Goal: Information Seeking & Learning: Find specific fact

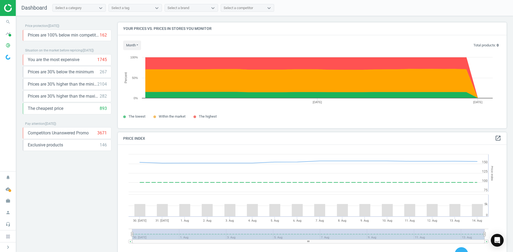
scroll to position [131, 393]
click at [10, 20] on icon "search" at bounding box center [8, 22] width 10 height 10
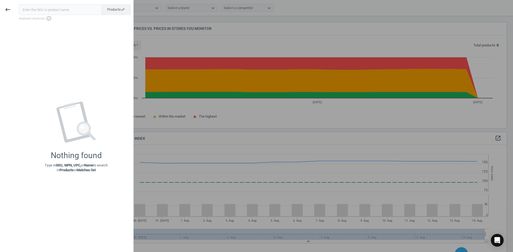
click at [60, 11] on input "text" at bounding box center [60, 9] width 83 height 11
type input "19702468"
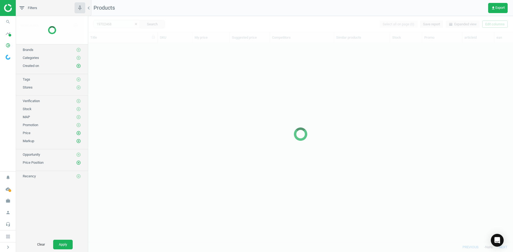
scroll to position [191, 421]
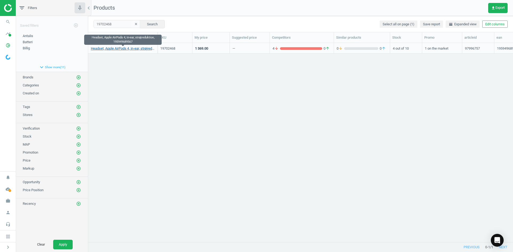
click at [132, 50] on link "Headset, Apple AirPods 4, in-ear, strøjreduktion, 195949689567" at bounding box center [123, 48] width 64 height 5
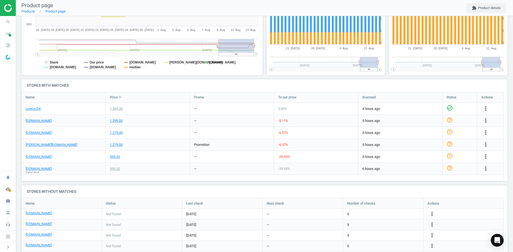
scroll to position [143, 0]
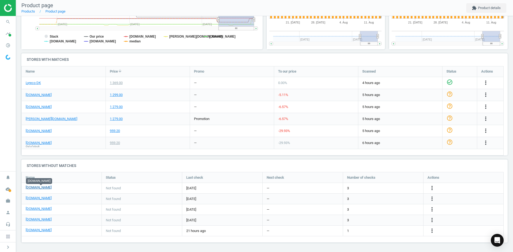
click at [45, 188] on link "[DOMAIN_NAME]" at bounding box center [39, 187] width 26 height 5
click at [36, 197] on link "[DOMAIN_NAME]" at bounding box center [39, 198] width 26 height 5
click at [37, 209] on link "[DOMAIN_NAME]" at bounding box center [39, 209] width 26 height 5
click at [33, 221] on link "[DOMAIN_NAME]" at bounding box center [39, 219] width 26 height 5
click at [36, 231] on link "[DOMAIN_NAME]" at bounding box center [39, 230] width 26 height 5
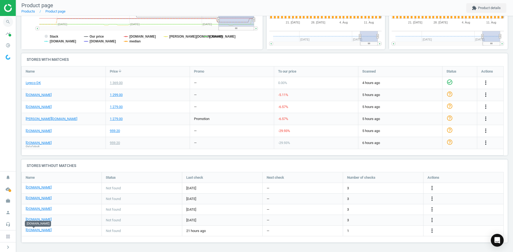
click at [5, 21] on icon "search" at bounding box center [8, 22] width 10 height 10
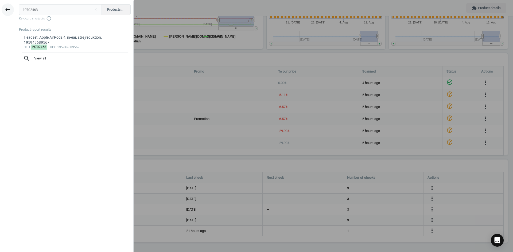
drag, startPoint x: 51, startPoint y: 11, endPoint x: 3, endPoint y: 12, distance: 48.3
click at [6, 12] on div "keyboard_backspace 19702468 close Products swap_horiz Keyboard shortcuts info_o…" at bounding box center [67, 127] width 134 height 252
type input "19702457"
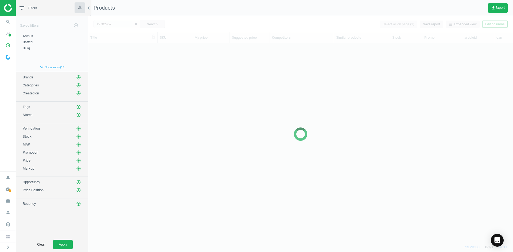
scroll to position [191, 421]
click at [112, 69] on div at bounding box center [300, 134] width 425 height 236
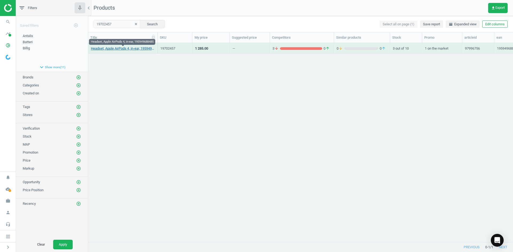
click at [124, 50] on link "Headset, Apple AirPods 4, in-ear, 195949688485" at bounding box center [123, 48] width 64 height 5
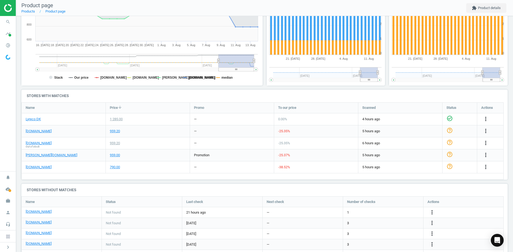
scroll to position [134, 0]
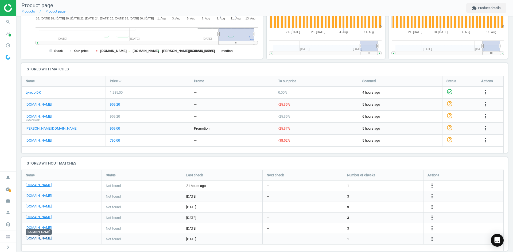
click at [43, 239] on link "[DOMAIN_NAME]" at bounding box center [39, 238] width 26 height 5
click at [9, 21] on icon "search" at bounding box center [8, 22] width 10 height 10
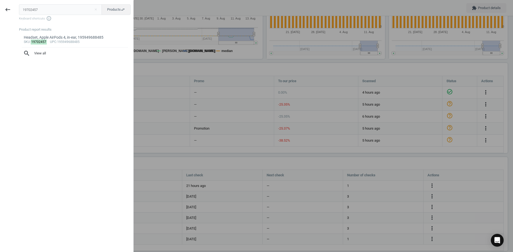
drag, startPoint x: 48, startPoint y: 9, endPoint x: 21, endPoint y: 8, distance: 27.0
click at [21, 8] on input "19702457" at bounding box center [60, 9] width 83 height 11
type input "18521295"
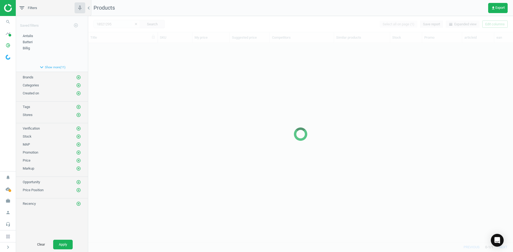
scroll to position [191, 421]
click at [139, 94] on div at bounding box center [300, 134] width 425 height 236
click at [140, 94] on div at bounding box center [300, 134] width 425 height 236
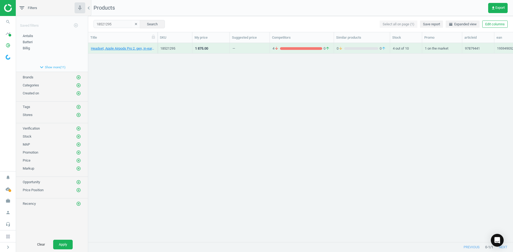
drag, startPoint x: 295, startPoint y: 138, endPoint x: 207, endPoint y: 88, distance: 101.0
click at [291, 136] on div "Headset, Apple Airpods Pro 2. gen, in-ear, trådløs, hvid, 195949052514 18521295…" at bounding box center [300, 140] width 425 height 195
click at [132, 46] on div "Headset, Apple Airpods Pro 2. gen, in-ear, trådløs, hvid, 195949052514" at bounding box center [123, 48] width 64 height 9
click at [131, 50] on link "Headset, Apple Airpods Pro 2. gen, in-ear, trådløs, hvid, 195949052514" at bounding box center [123, 48] width 64 height 5
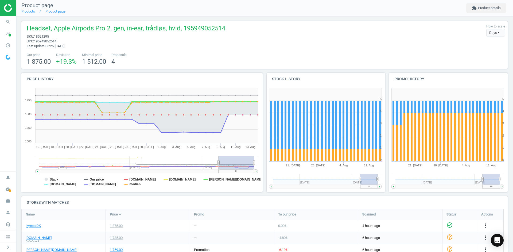
scroll to position [143, 0]
